Goal: Information Seeking & Learning: Learn about a topic

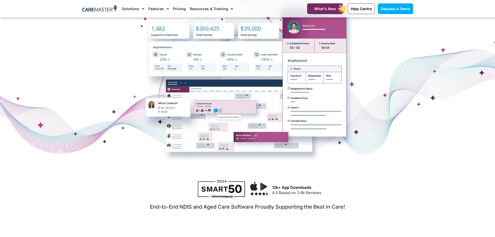
scroll to position [78, 0]
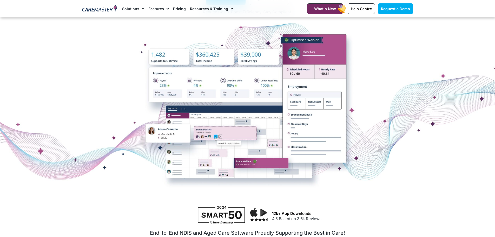
click at [171, 11] on li "Pricing" at bounding box center [179, 8] width 17 height 17
click at [173, 11] on link "Pricing" at bounding box center [179, 8] width 13 height 17
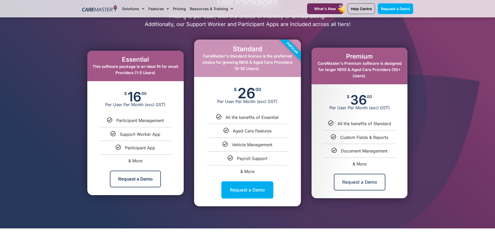
scroll to position [260, 0]
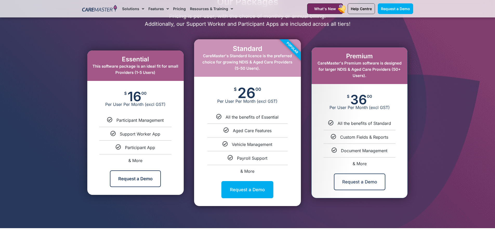
click at [248, 171] on span "& More" at bounding box center [247, 170] width 14 height 5
select select "****"
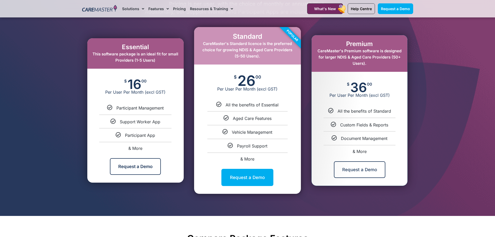
scroll to position [184, 0]
